Goal: Information Seeking & Learning: Learn about a topic

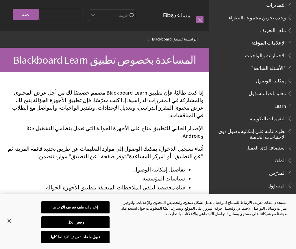
scroll to position [270, 0]
click at [282, 156] on span "الطلاب" at bounding box center [278, 160] width 14 height 8
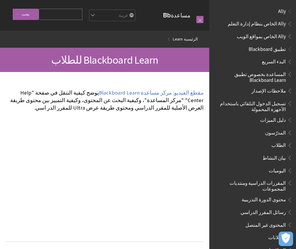
click at [264, 99] on span "تسجيل الدخول التلقائي باستخدام الأجهزة المحمولة" at bounding box center [251, 106] width 70 height 14
click at [259, 108] on span "تسجيل الدخول التلقائي باستخدام الأجهزة المحمولة" at bounding box center [251, 106] width 70 height 14
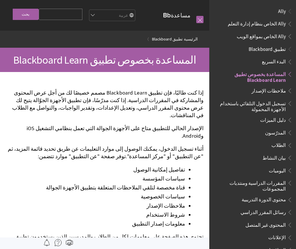
scroll to position [60, 0]
